Goal: Transaction & Acquisition: Purchase product/service

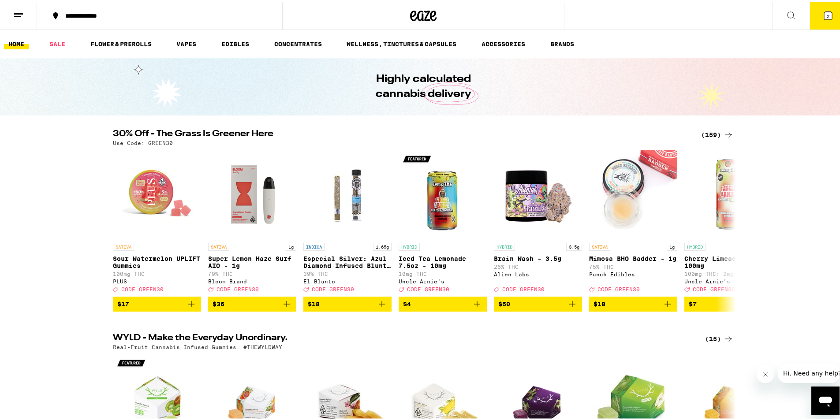
click at [819, 19] on button "2" at bounding box center [828, 13] width 37 height 27
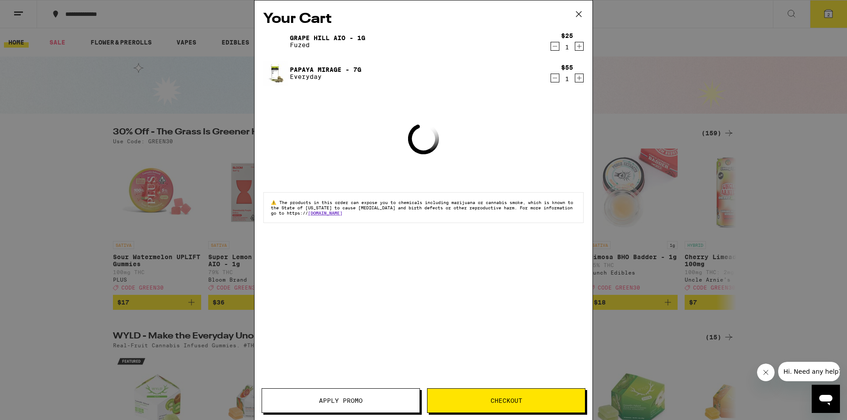
click at [556, 81] on icon "Decrement" at bounding box center [555, 78] width 8 height 11
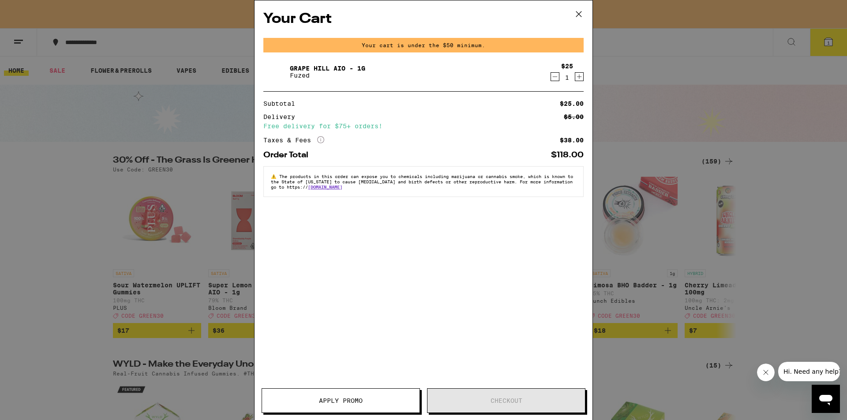
click at [554, 79] on icon "Decrement" at bounding box center [555, 76] width 8 height 11
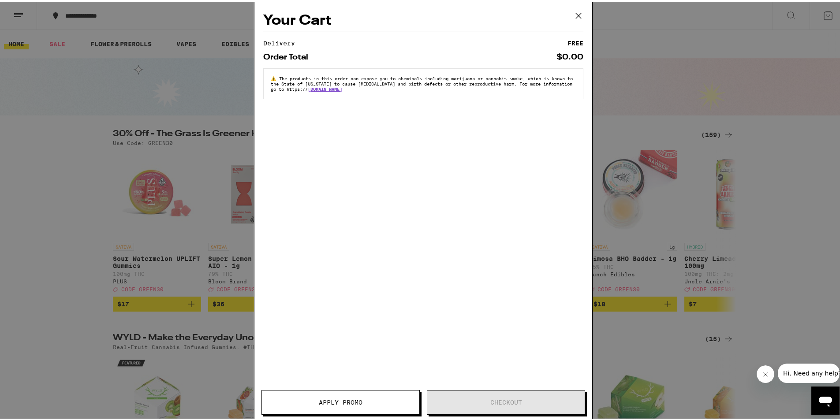
click at [693, 118] on div "Your Cart Delivery FREE Order Total $0.00 ⚠️ The products in this order can exp…" at bounding box center [423, 210] width 847 height 420
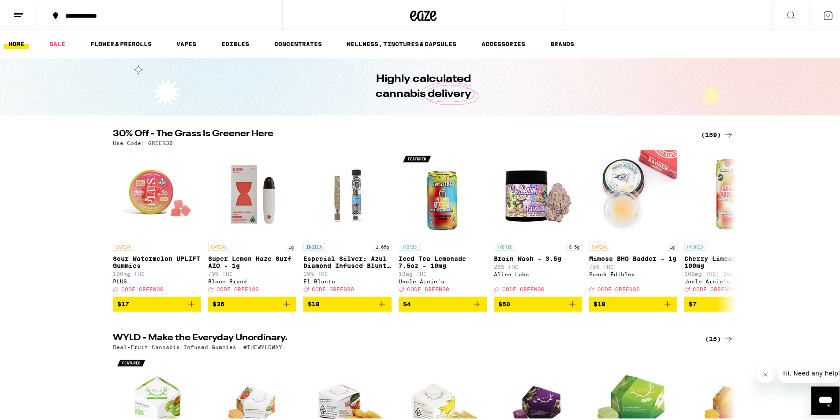
click at [706, 130] on div "(159)" at bounding box center [717, 133] width 33 height 11
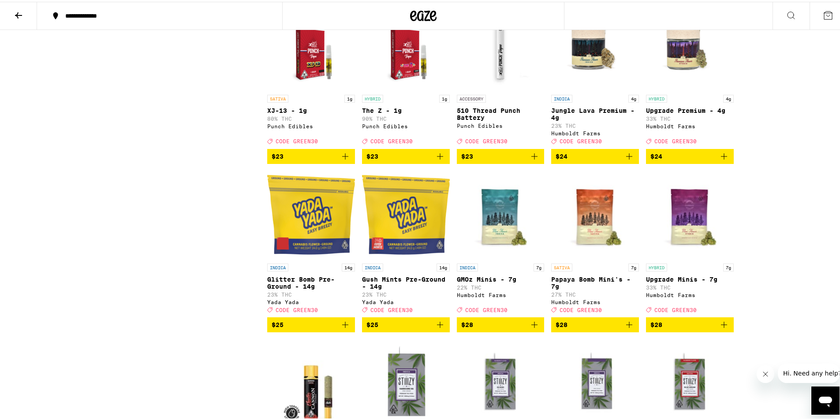
scroll to position [2382, 0]
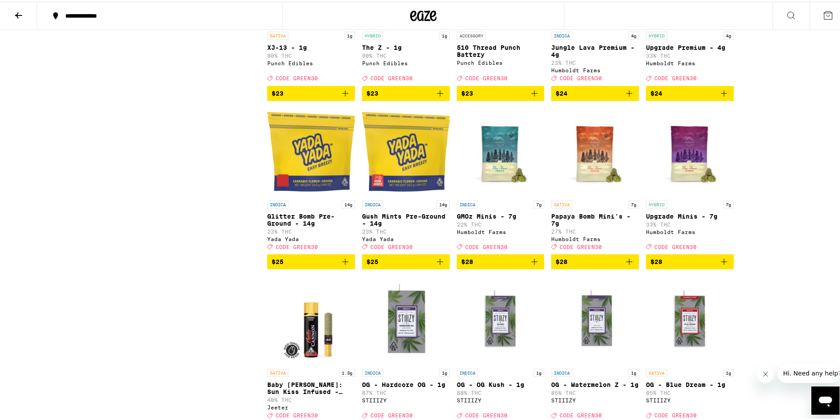
click at [685, 195] on img "Open page for Upgrade Minis - 7g from Humboldt Farms" at bounding box center [690, 150] width 88 height 88
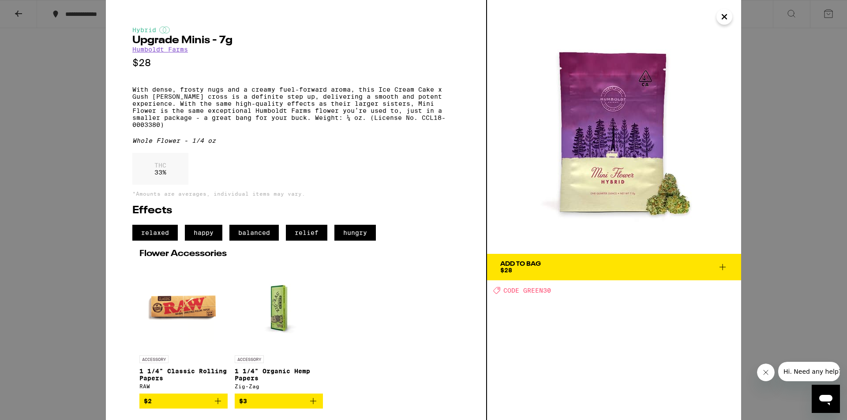
click at [764, 171] on div "Hybrid Upgrade Minis - 7g Humboldt Farms $28 With dense, frosty nugs and a crea…" at bounding box center [423, 210] width 847 height 420
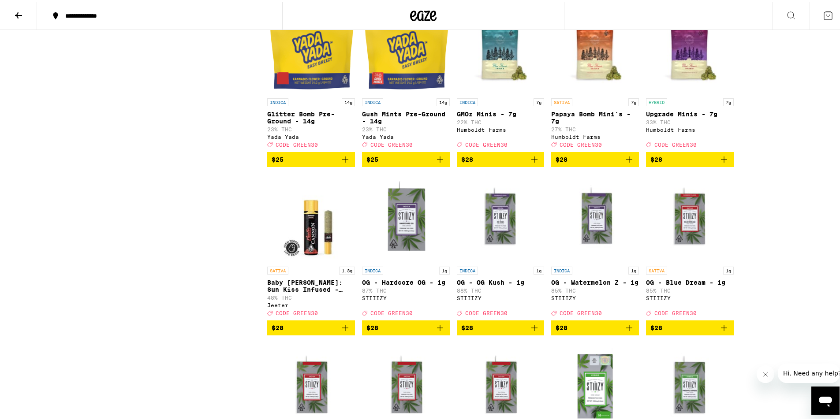
scroll to position [2471, 0]
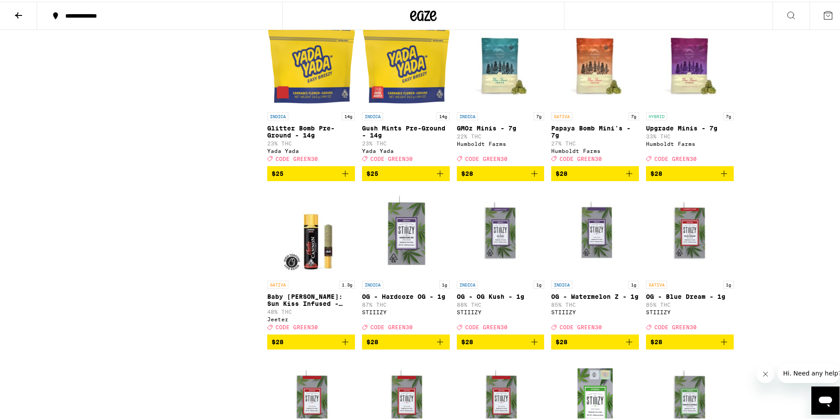
click at [723, 177] on icon "Add to bag" at bounding box center [724, 172] width 11 height 11
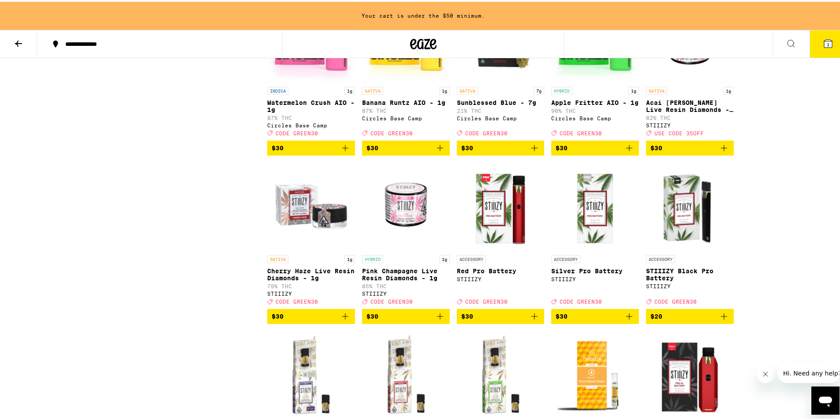
scroll to position [3072, 0]
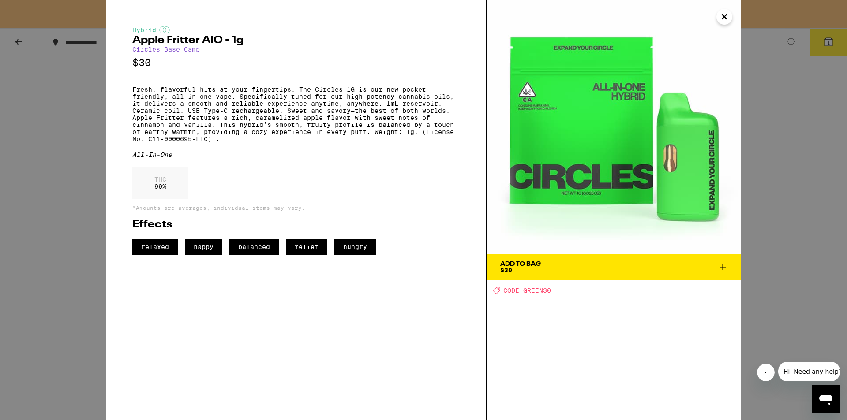
click at [758, 172] on div "Hybrid Apple Fritter AIO - 1g Circles Base Camp $30 Fresh, flavorful hits at yo…" at bounding box center [423, 210] width 847 height 420
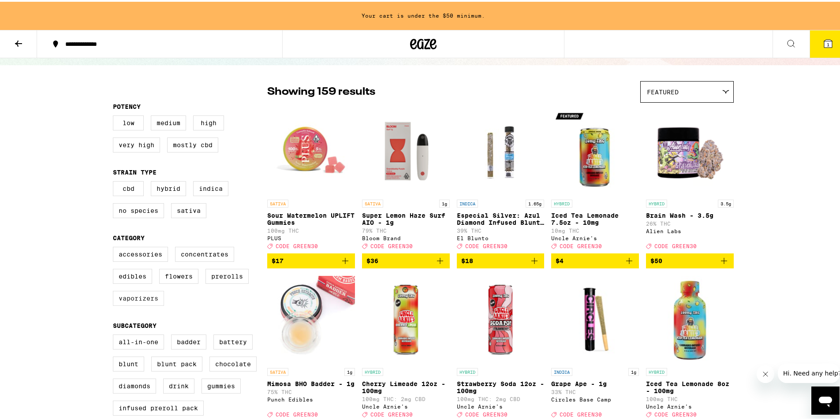
scroll to position [53, 0]
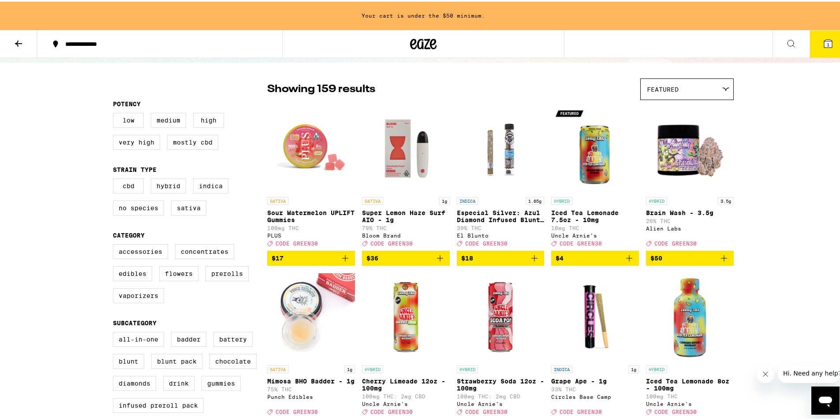
click at [417, 41] on icon at bounding box center [423, 42] width 13 height 11
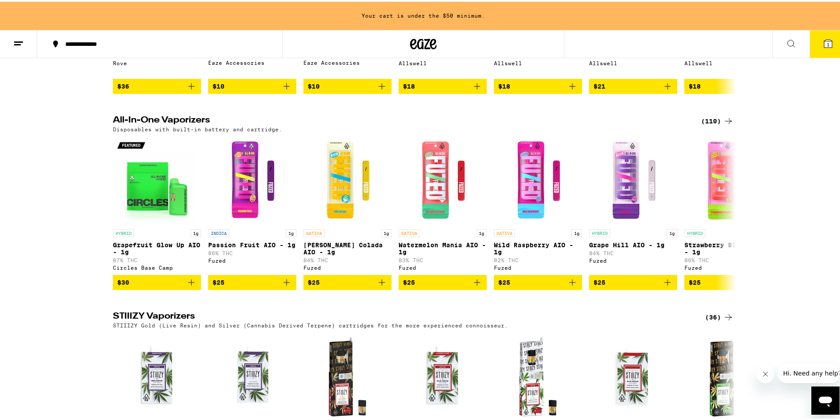
scroll to position [1412, 0]
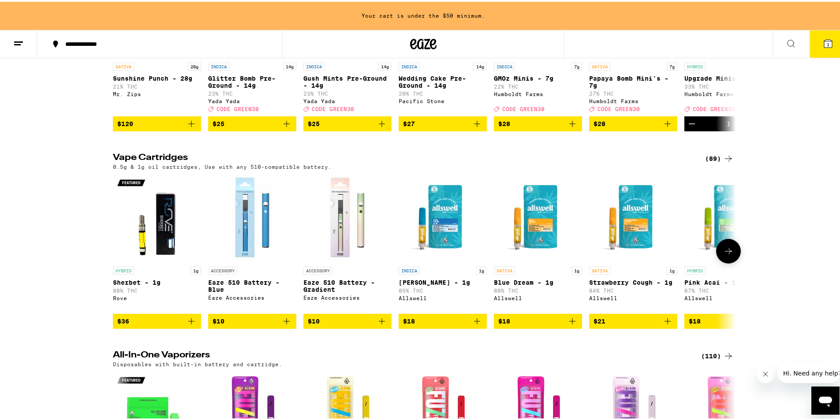
click at [728, 262] on button at bounding box center [728, 249] width 25 height 25
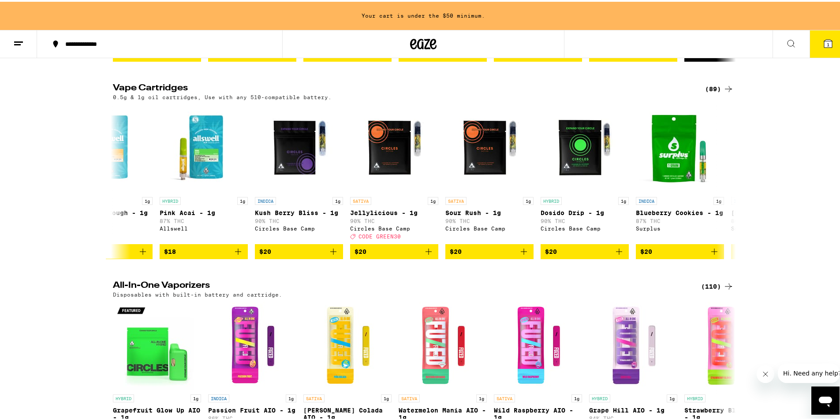
scroll to position [1721, 0]
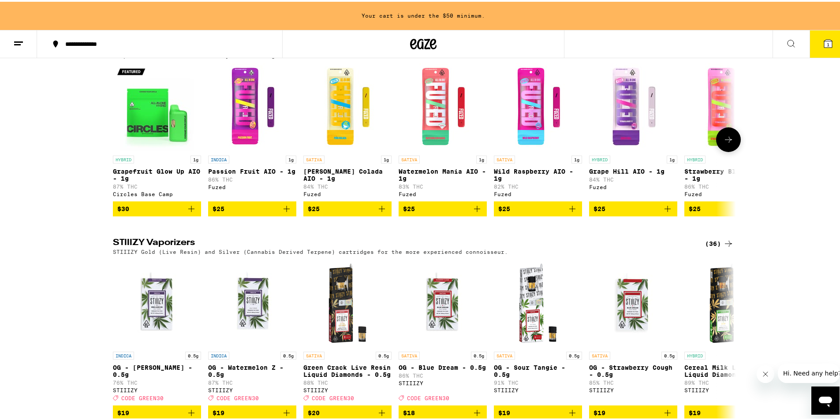
click at [169, 150] on img "Open page for Grapefruit Glow Up AIO - 1g from Circles Base Camp" at bounding box center [157, 105] width 88 height 88
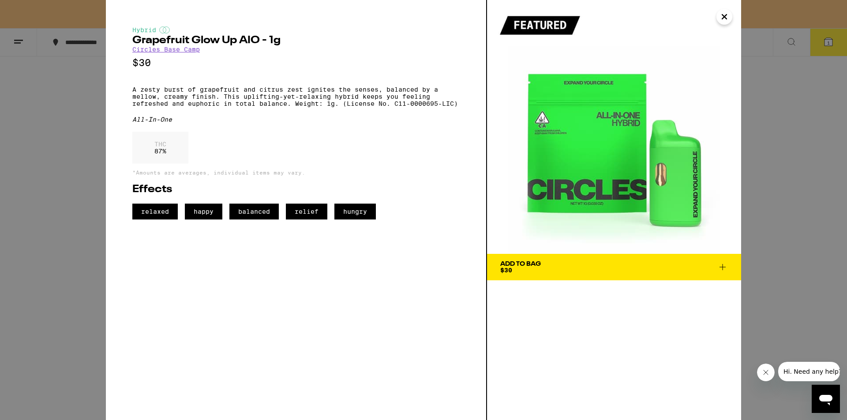
click at [60, 145] on div "Hybrid Grapefruit Glow Up AIO - 1g Circles Base Camp $30 A zesty burst of grape…" at bounding box center [423, 210] width 847 height 420
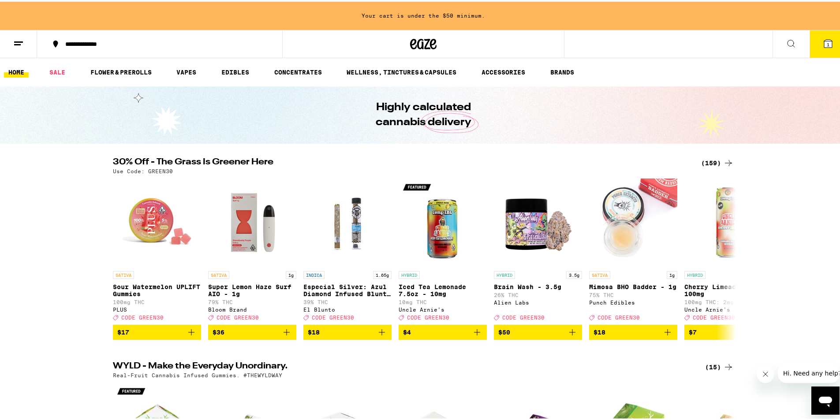
click at [708, 160] on div "(159)" at bounding box center [717, 161] width 33 height 11
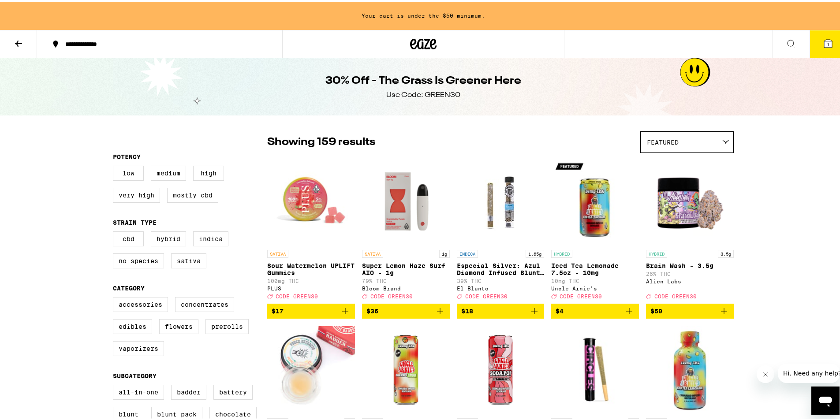
click at [701, 140] on div "Featured" at bounding box center [687, 140] width 93 height 21
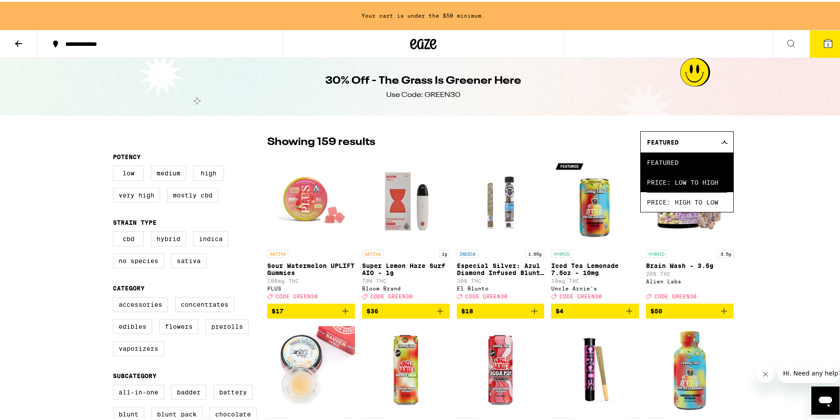
click at [672, 181] on span "Price: Low to High" at bounding box center [687, 181] width 80 height 20
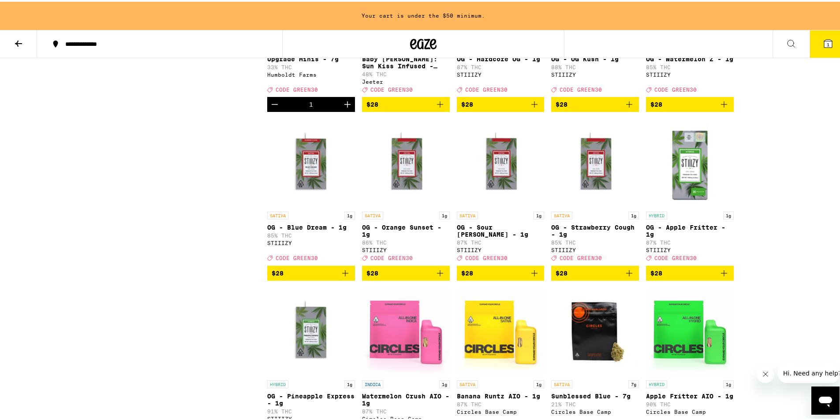
scroll to position [3000, 0]
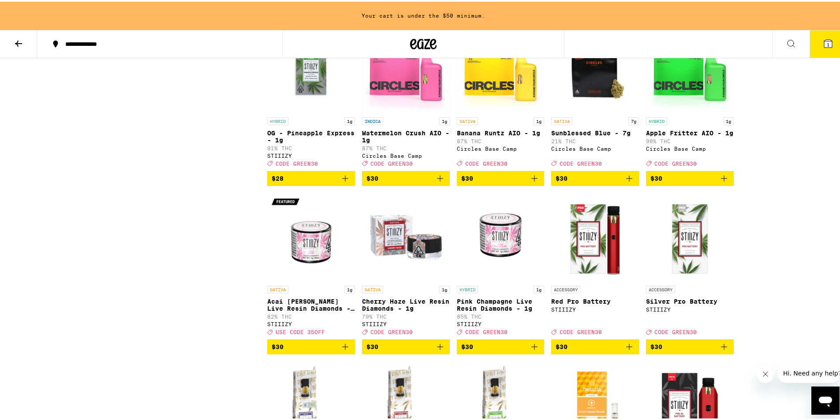
click at [395, 111] on img "Open page for Watermelon Crush AIO - 1g from Circles Base Camp" at bounding box center [406, 67] width 88 height 88
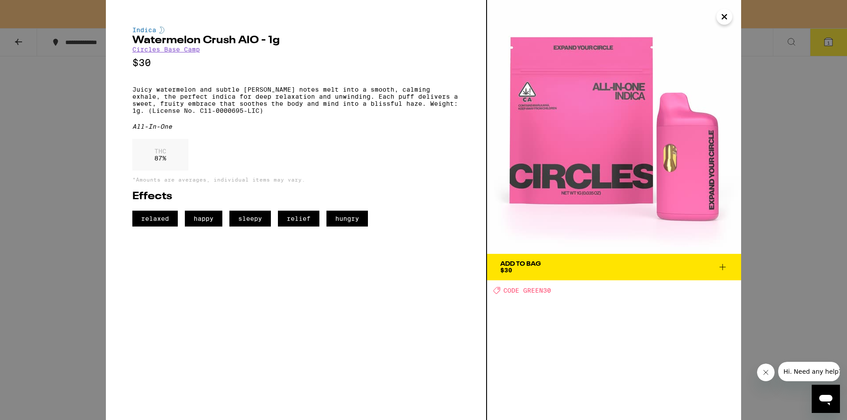
click at [94, 134] on div "Indica Watermelon Crush AIO - 1g Circles Base Camp $30 Juicy watermelon and sub…" at bounding box center [423, 210] width 847 height 420
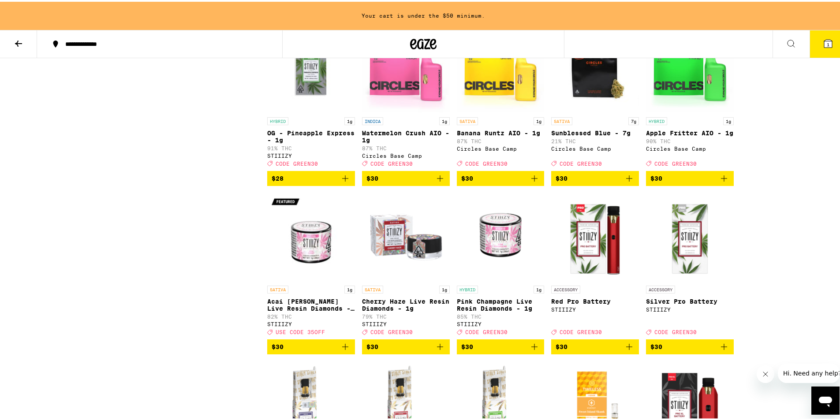
click at [646, 111] on img "Open page for Apple Fritter AIO - 1g from Circles Base Camp" at bounding box center [690, 67] width 88 height 88
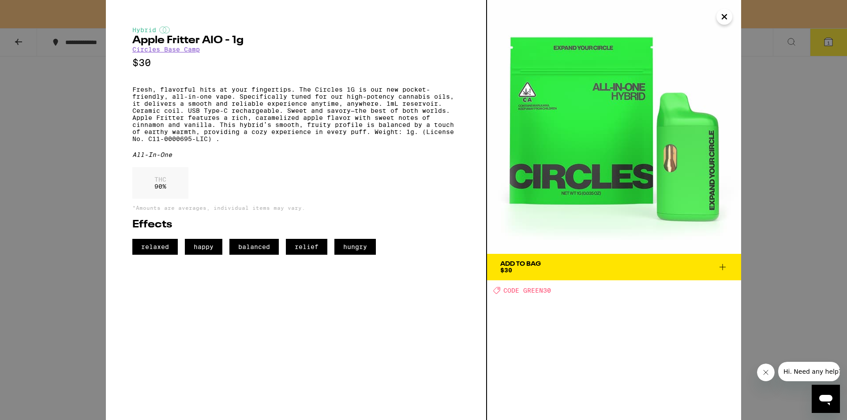
click at [82, 175] on div "Hybrid Apple Fritter AIO - 1g Circles Base Camp $30 Fresh, flavorful hits at yo…" at bounding box center [423, 210] width 847 height 420
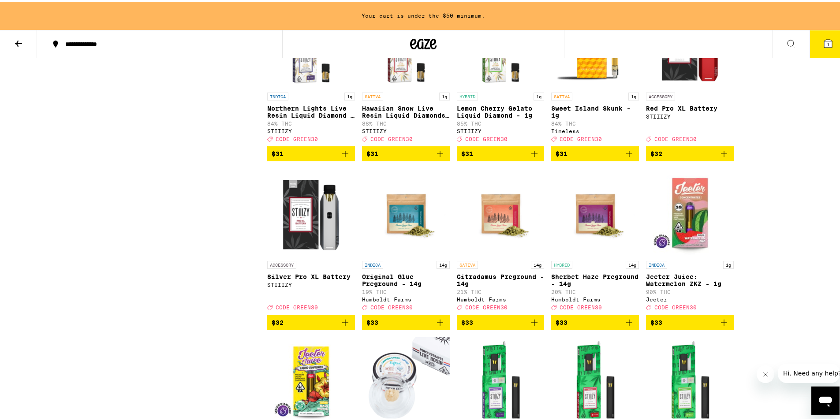
scroll to position [3353, 0]
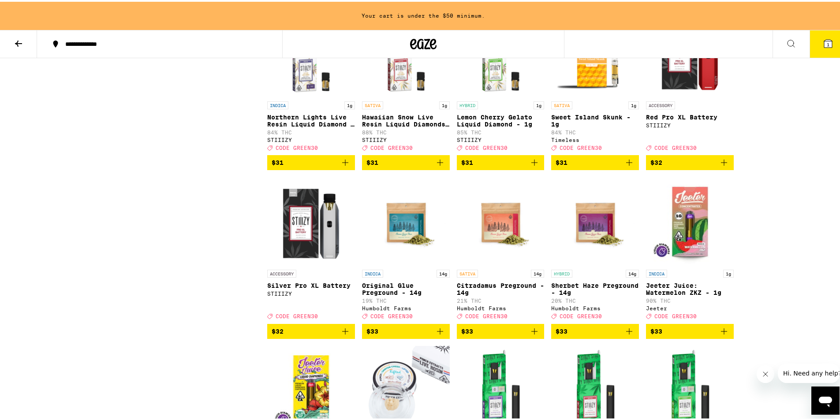
click at [588, 95] on img "Open page for Sweet Island Skunk - 1g from Timeless" at bounding box center [595, 51] width 88 height 88
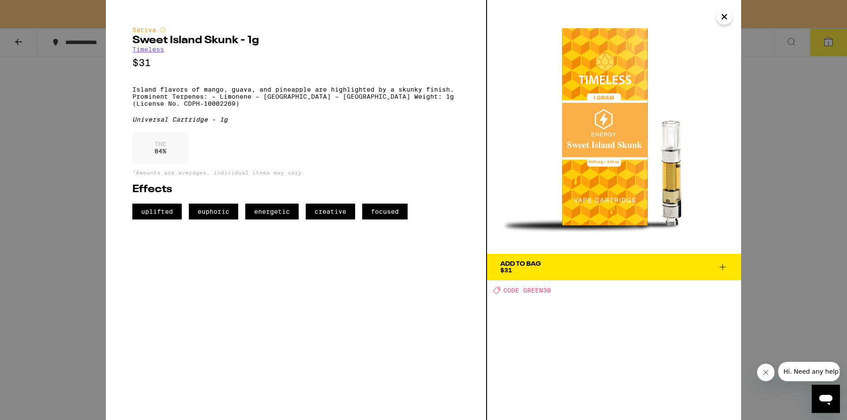
click at [773, 191] on div "Sativa Sweet Island Skunk - 1g Timeless $31 Island flavors of mango, guava, and…" at bounding box center [423, 210] width 847 height 420
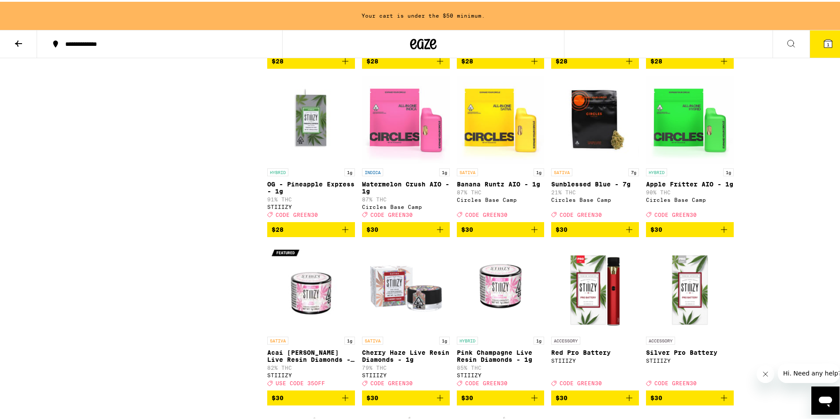
scroll to position [2921, 0]
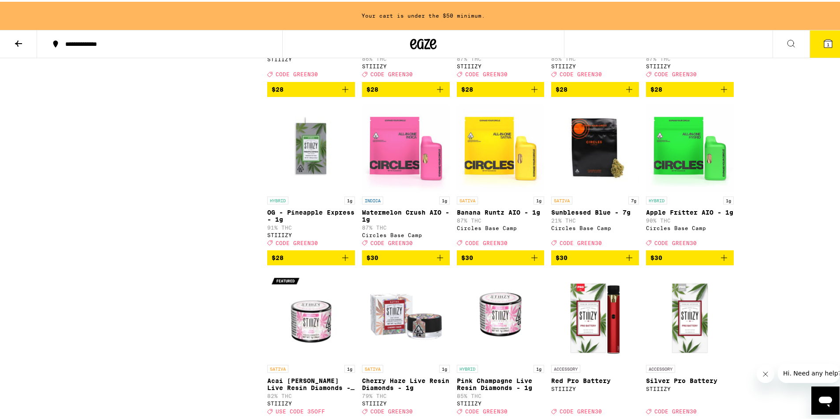
drag, startPoint x: 721, startPoint y: 366, endPoint x: 687, endPoint y: 344, distance: 39.9
click at [721, 259] on icon "Add to bag" at bounding box center [724, 256] width 6 height 6
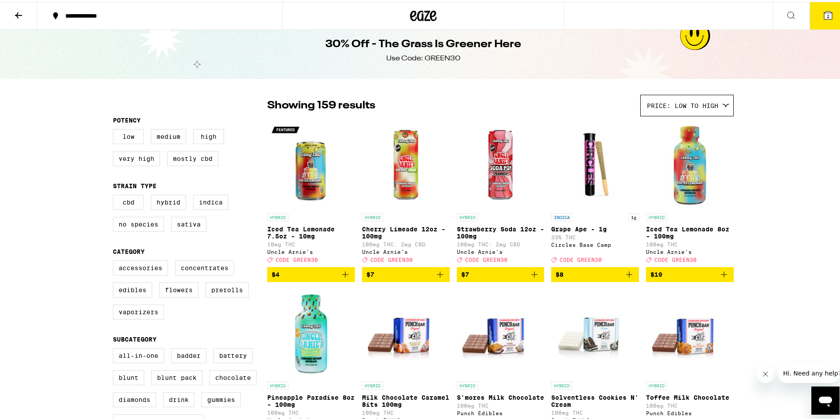
scroll to position [0, 0]
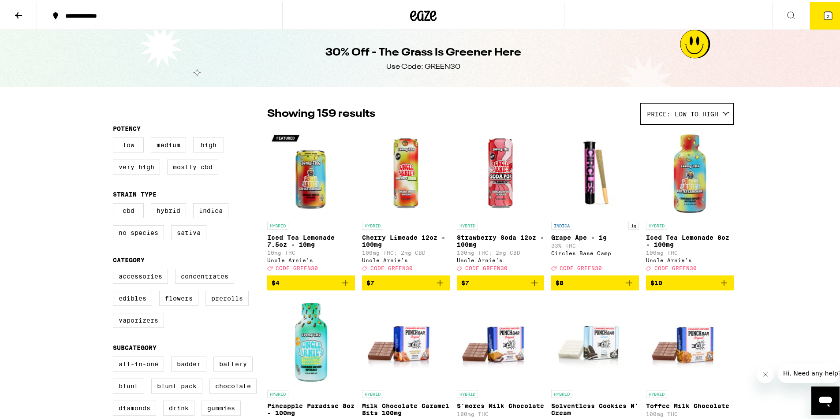
click at [216, 304] on label "Prerolls" at bounding box center [227, 296] width 43 height 15
click at [115, 269] on input "Prerolls" at bounding box center [115, 269] width 0 height 0
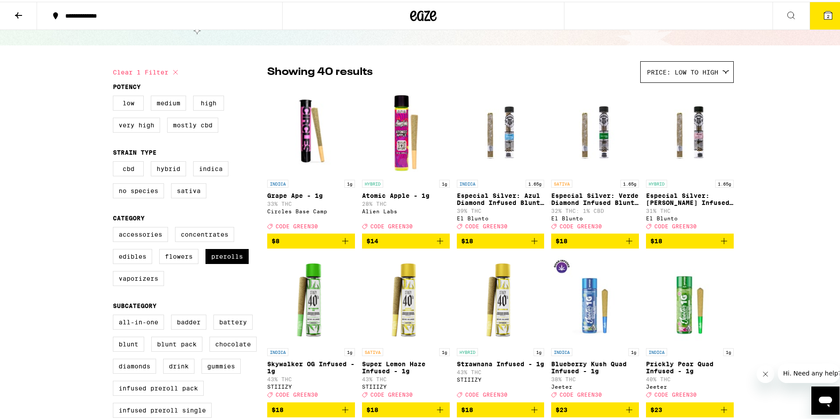
scroll to position [44, 0]
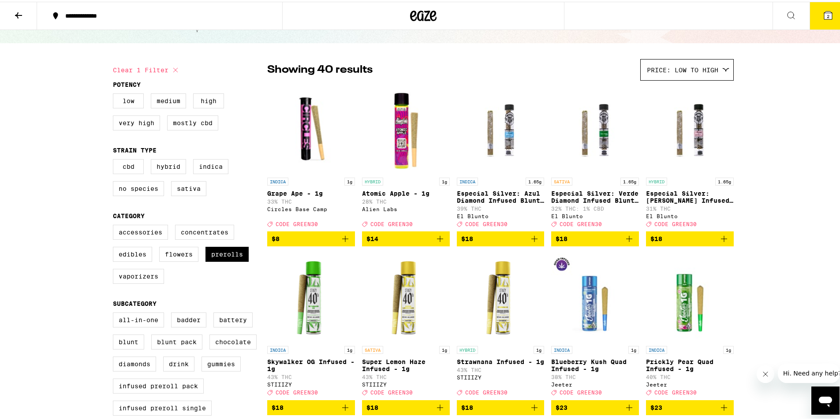
click at [822, 19] on button "2" at bounding box center [828, 13] width 37 height 27
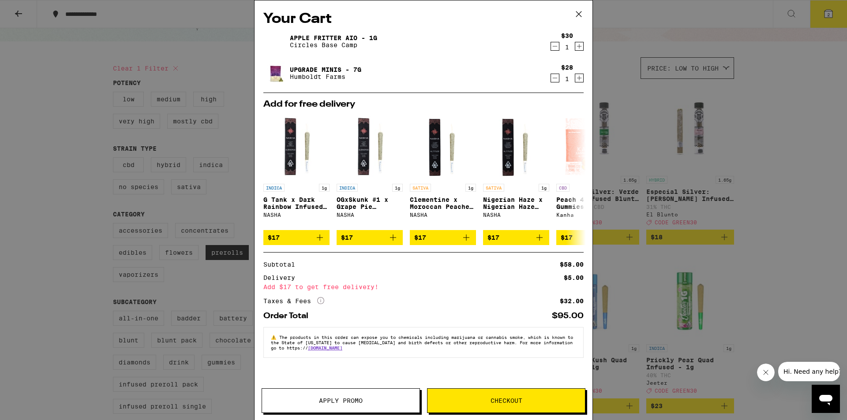
click at [582, 13] on icon at bounding box center [578, 14] width 13 height 13
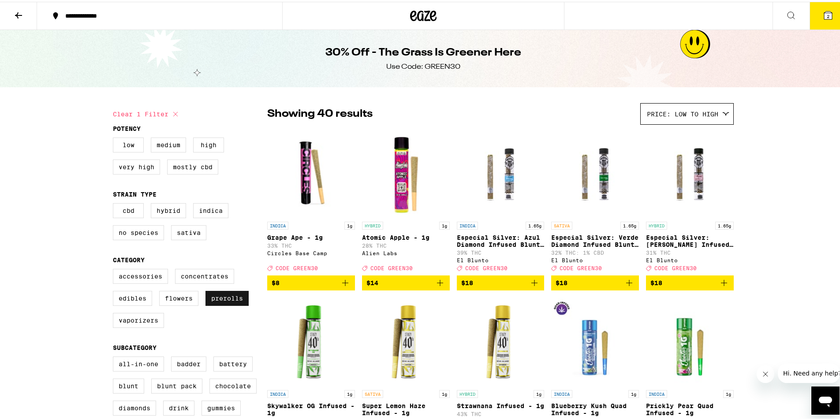
drag, startPoint x: 218, startPoint y: 306, endPoint x: 187, endPoint y: 305, distance: 30.5
click at [218, 304] on label "Prerolls" at bounding box center [227, 296] width 43 height 15
click at [115, 269] on input "Prerolls" at bounding box center [115, 269] width 0 height 0
checkbox input "false"
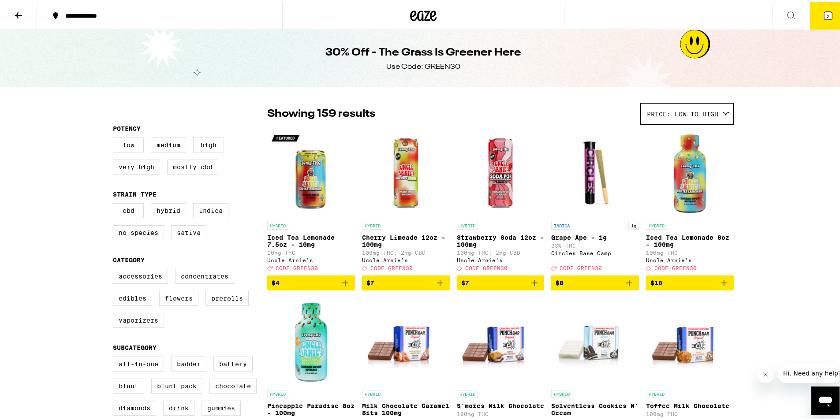
click at [187, 304] on label "Flowers" at bounding box center [178, 296] width 39 height 15
click at [115, 269] on input "Flowers" at bounding box center [115, 269] width 0 height 0
checkbox input "true"
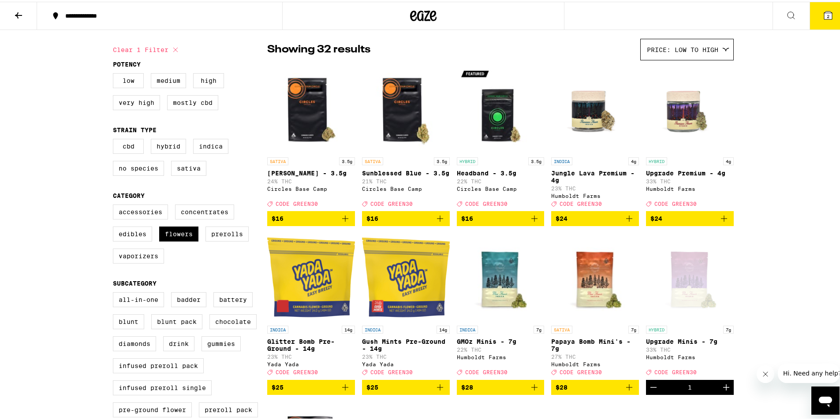
scroll to position [88, 0]
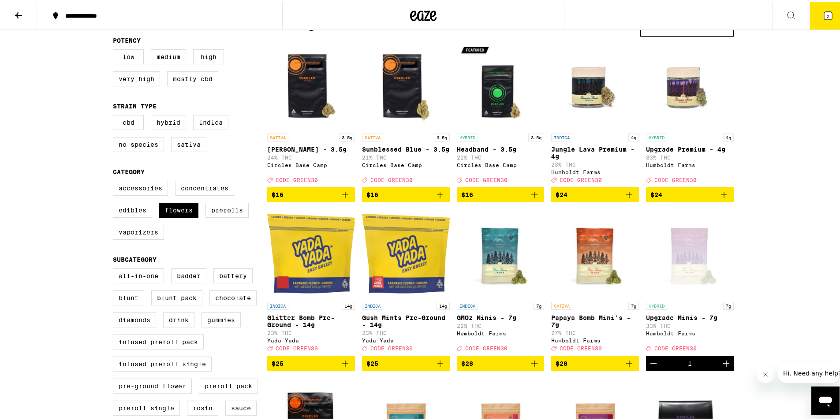
click at [563, 112] on img "Open page for Jungle Lava Premium - 4g from Humboldt Farms" at bounding box center [595, 83] width 88 height 88
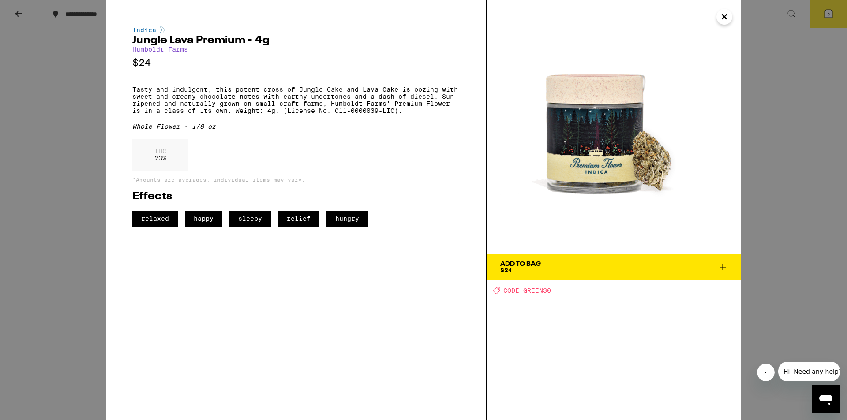
click at [787, 266] on div "Indica Jungle Lava Premium - 4g Humboldt Farms $24 Tasty and indulgent, this po…" at bounding box center [423, 210] width 847 height 420
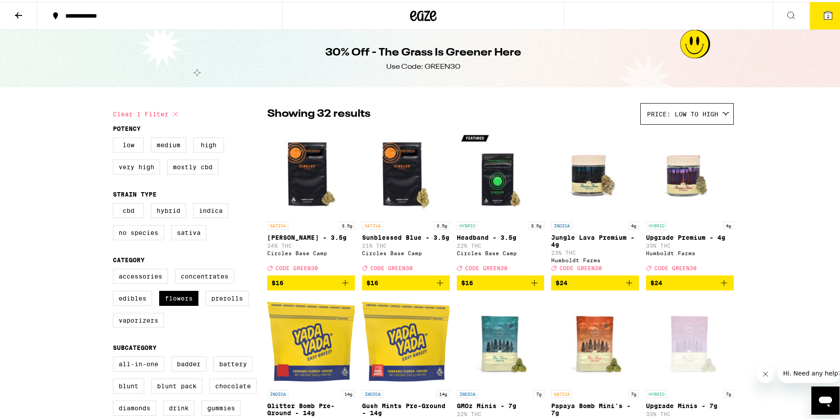
click at [624, 287] on icon "Add to bag" at bounding box center [629, 281] width 11 height 11
click at [824, 7] on button "3" at bounding box center [828, 13] width 37 height 27
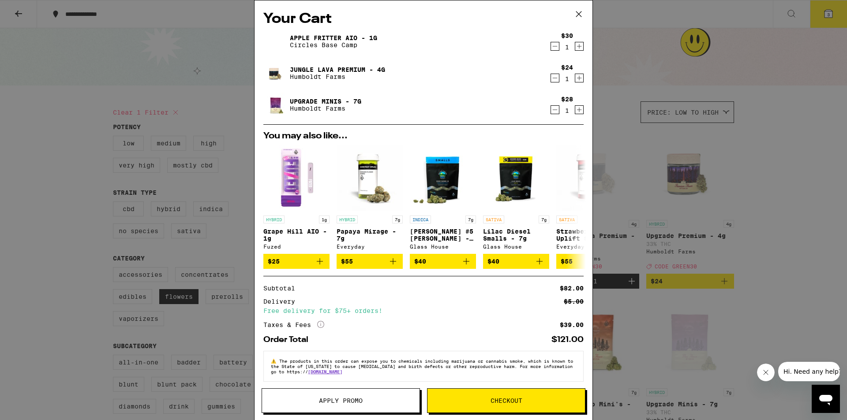
click at [358, 400] on span "Apply Promo" at bounding box center [341, 401] width 44 height 6
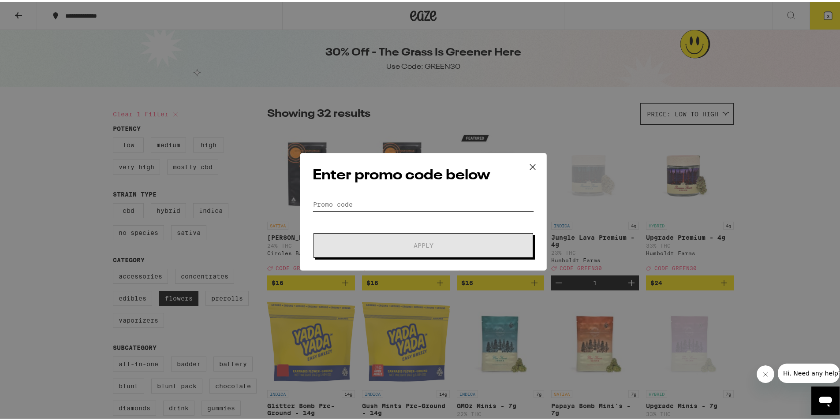
click at [374, 205] on input "Promo Code" at bounding box center [423, 202] width 221 height 13
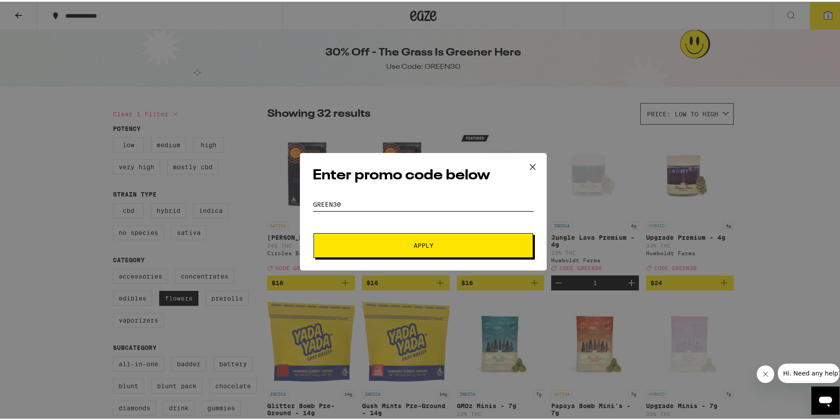
type input "green30"
click at [393, 243] on span "Apply" at bounding box center [423, 244] width 159 height 6
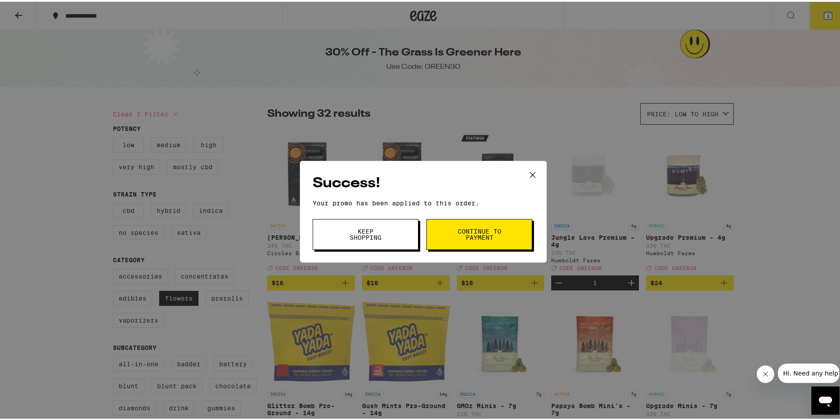
drag, startPoint x: 362, startPoint y: 242, endPoint x: 435, endPoint y: 231, distance: 73.7
click at [361, 242] on button "Keep Shopping" at bounding box center [366, 233] width 106 height 31
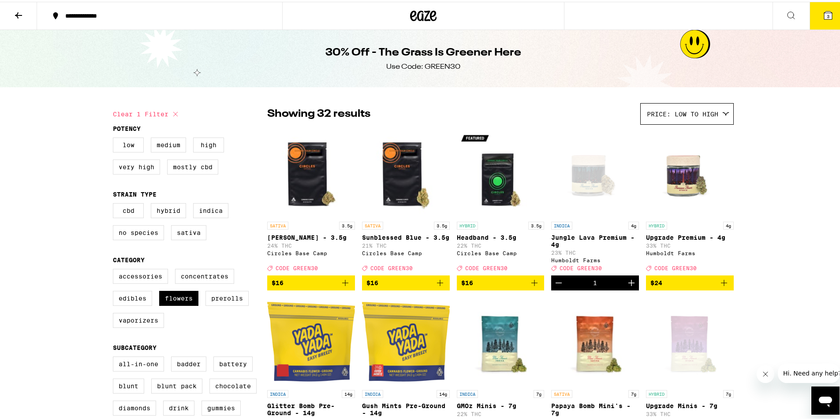
click at [822, 22] on button "3" at bounding box center [828, 13] width 37 height 27
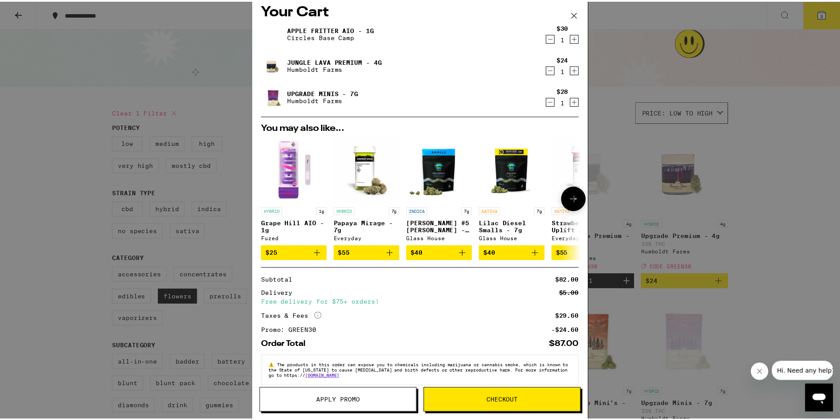
scroll to position [23, 0]
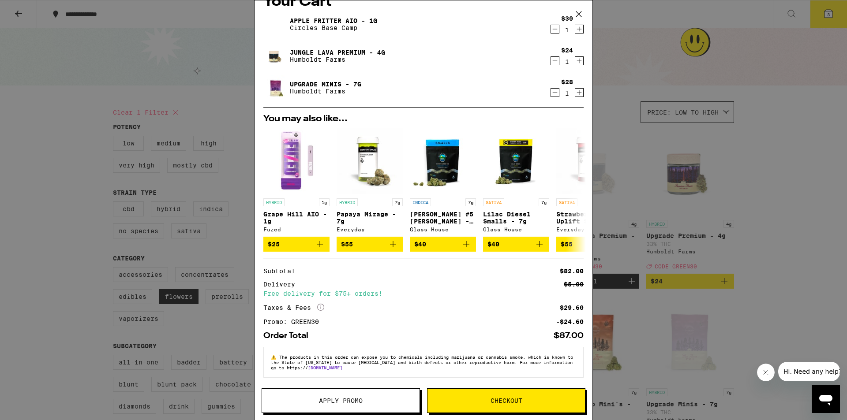
click at [476, 403] on span "Checkout" at bounding box center [507, 401] width 158 height 6
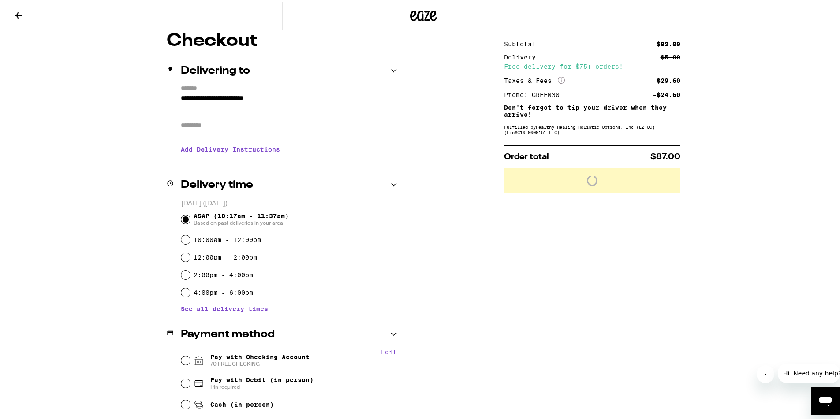
scroll to position [132, 0]
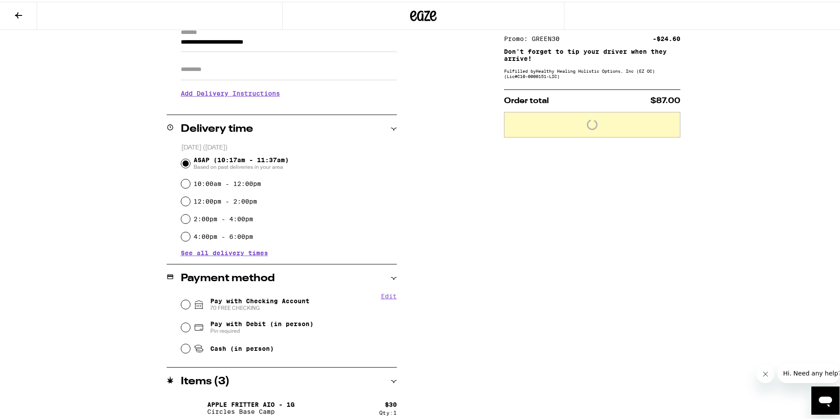
click at [240, 303] on span "Pay with Checking Account 70 FREE CHECKING" at bounding box center [259, 303] width 99 height 14
click at [190, 303] on input "Pay with Checking Account 70 FREE CHECKING" at bounding box center [185, 303] width 9 height 9
radio input "true"
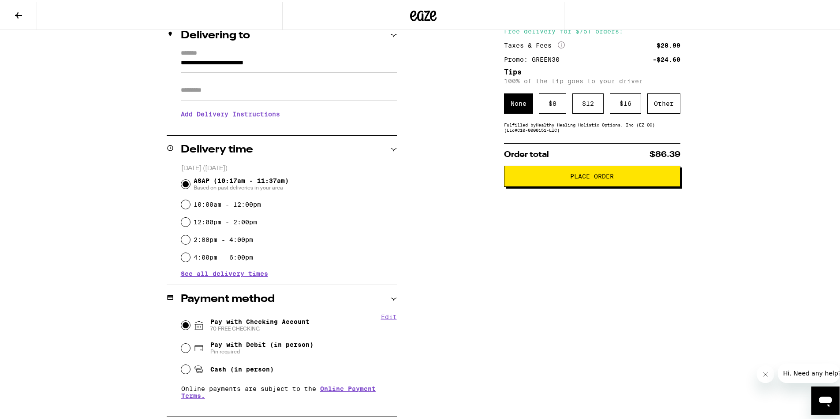
scroll to position [98, 0]
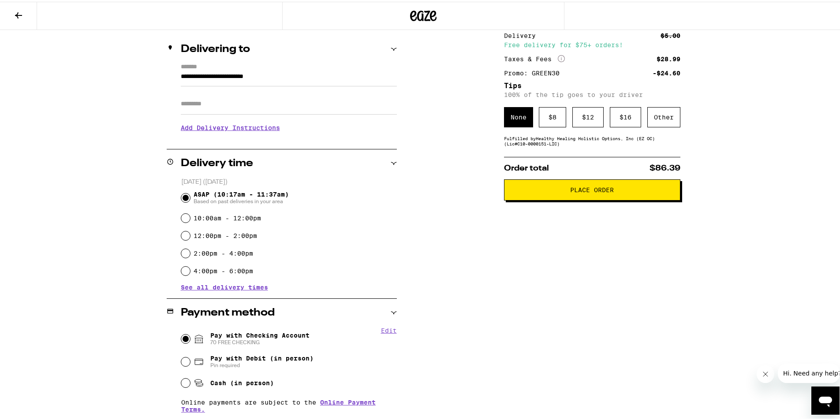
click at [253, 360] on span "Pay with Debit (in person)" at bounding box center [261, 356] width 103 height 7
click at [190, 360] on input "Pay with Debit (in person) Pin required" at bounding box center [185, 360] width 9 height 9
radio input "true"
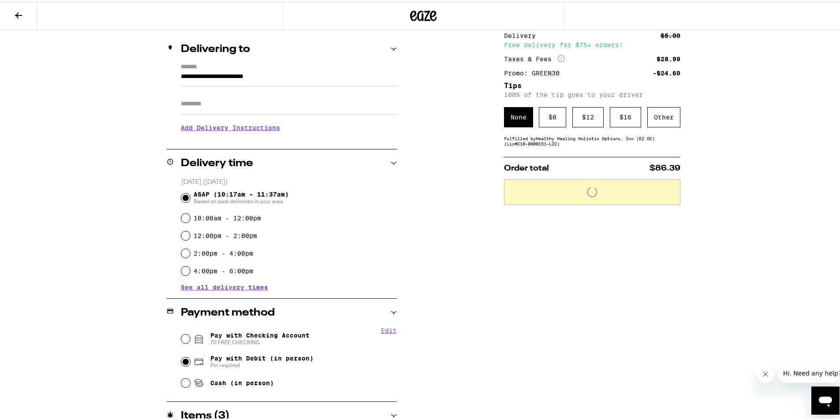
click at [251, 342] on span "70 FREE CHECKING" at bounding box center [259, 341] width 99 height 7
click at [190, 342] on input "Pay with Checking Account 70 FREE CHECKING" at bounding box center [185, 337] width 9 height 9
radio input "true"
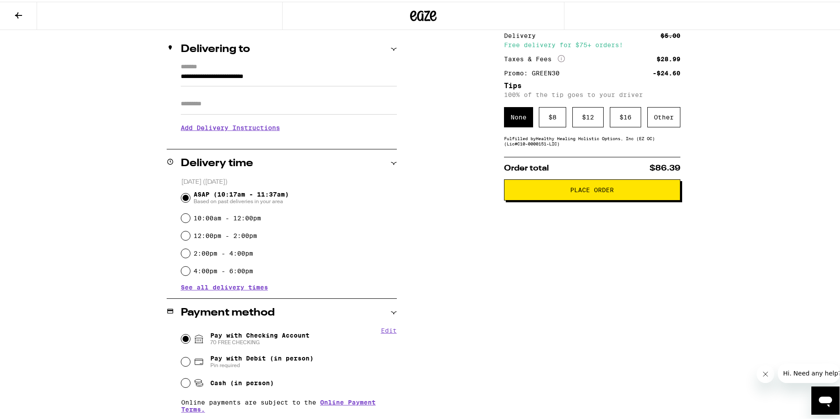
click at [577, 195] on button "Place Order" at bounding box center [592, 188] width 176 height 21
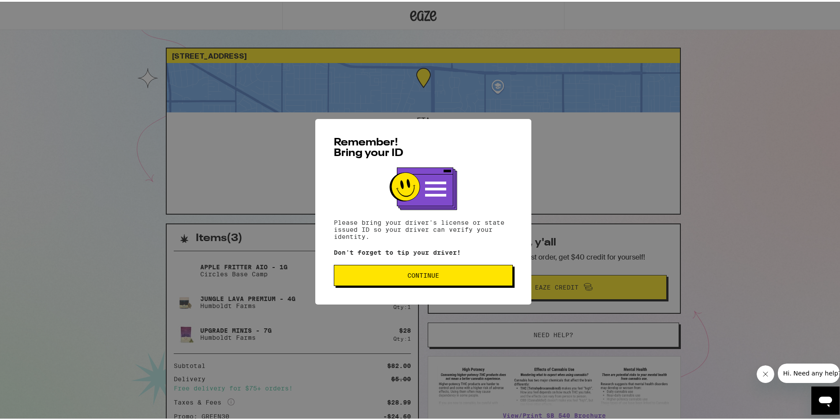
click at [420, 270] on button "Continue" at bounding box center [423, 273] width 179 height 21
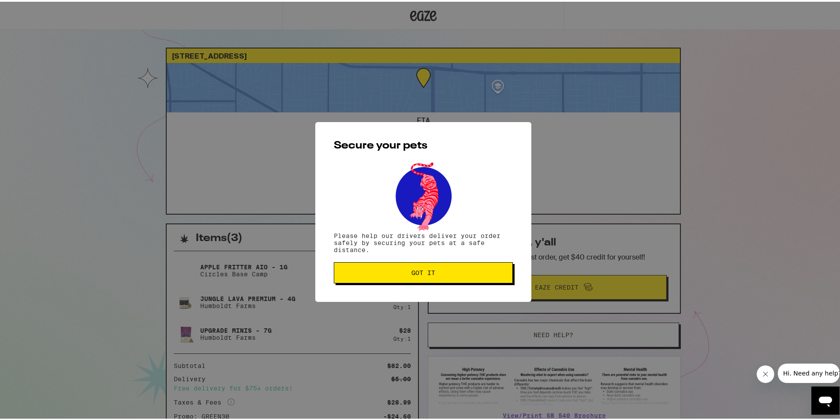
click at [420, 270] on span "Got it" at bounding box center [424, 271] width 24 height 6
